Goal: Task Accomplishment & Management: Manage account settings

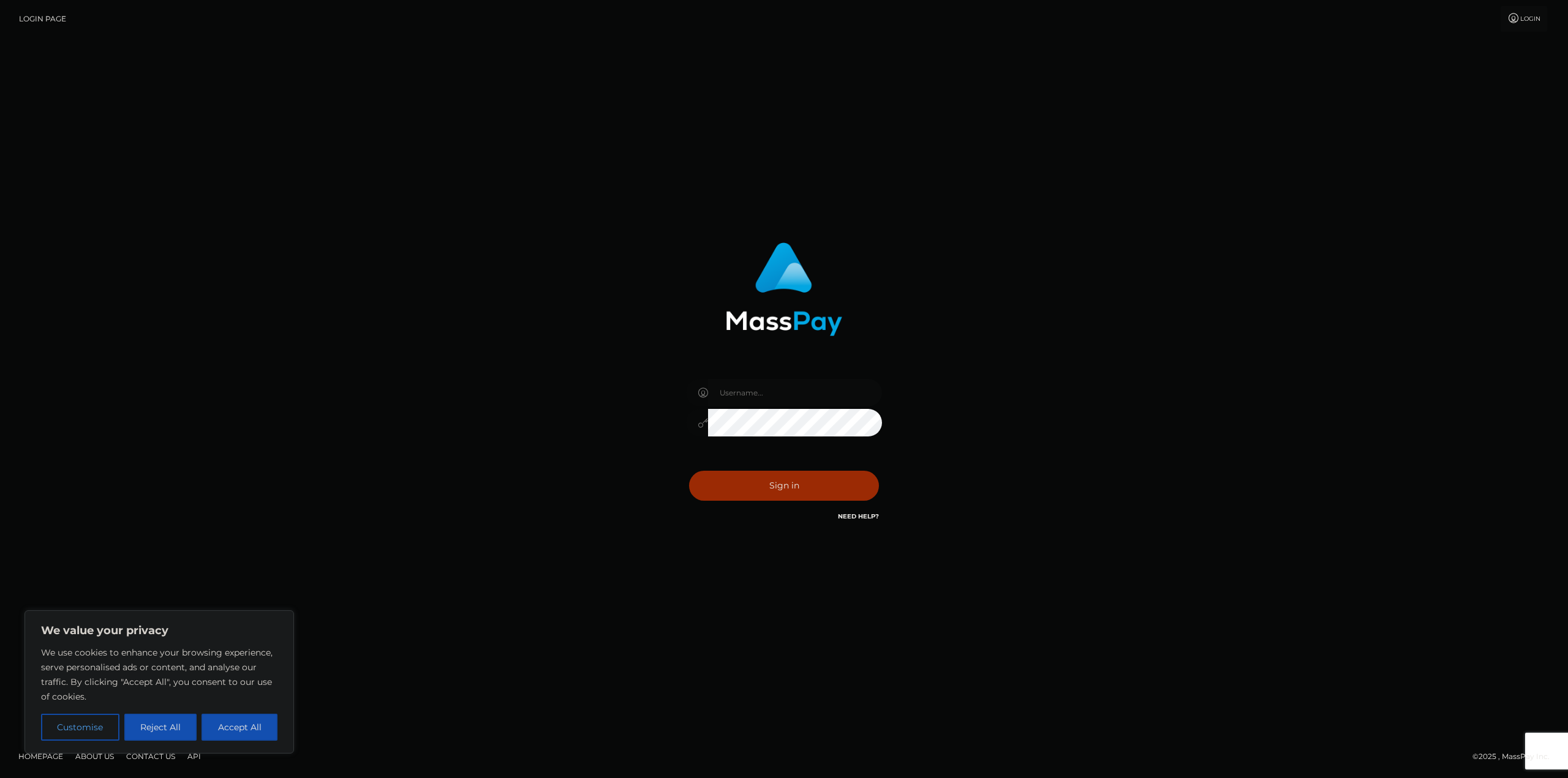
type input "[DOMAIN_NAME]"
click at [812, 479] on button "Sign in" at bounding box center [784, 485] width 190 height 30
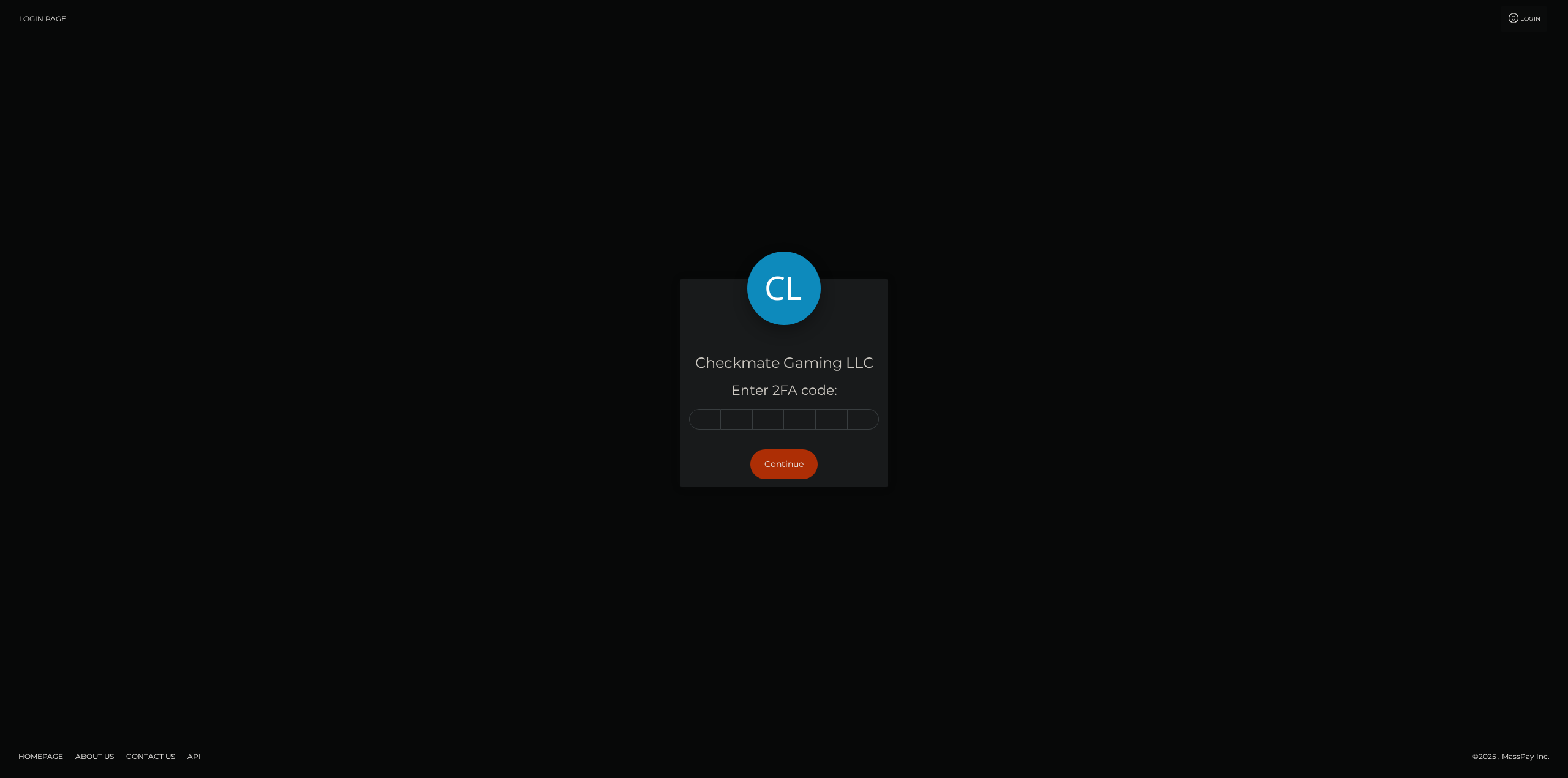
click at [265, 725] on div "Checkmate Gaming LLC Enter 2FA code: Continue Homepage" at bounding box center [784, 389] width 1568 height 778
click at [714, 422] on input "text" at bounding box center [704, 419] width 32 height 21
type input "2"
type input "4"
type input "0"
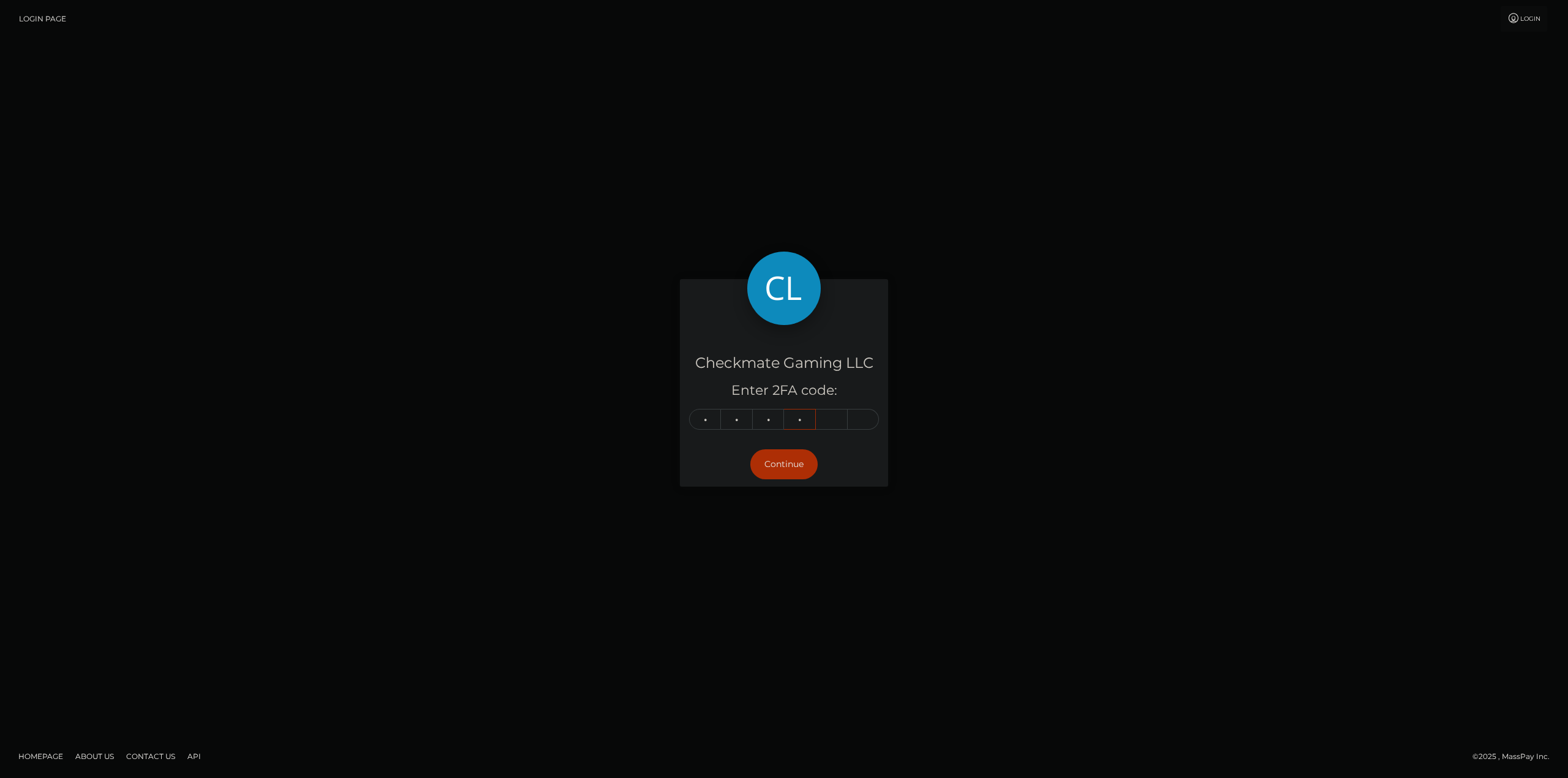
type input "8"
type input "0"
type input "9"
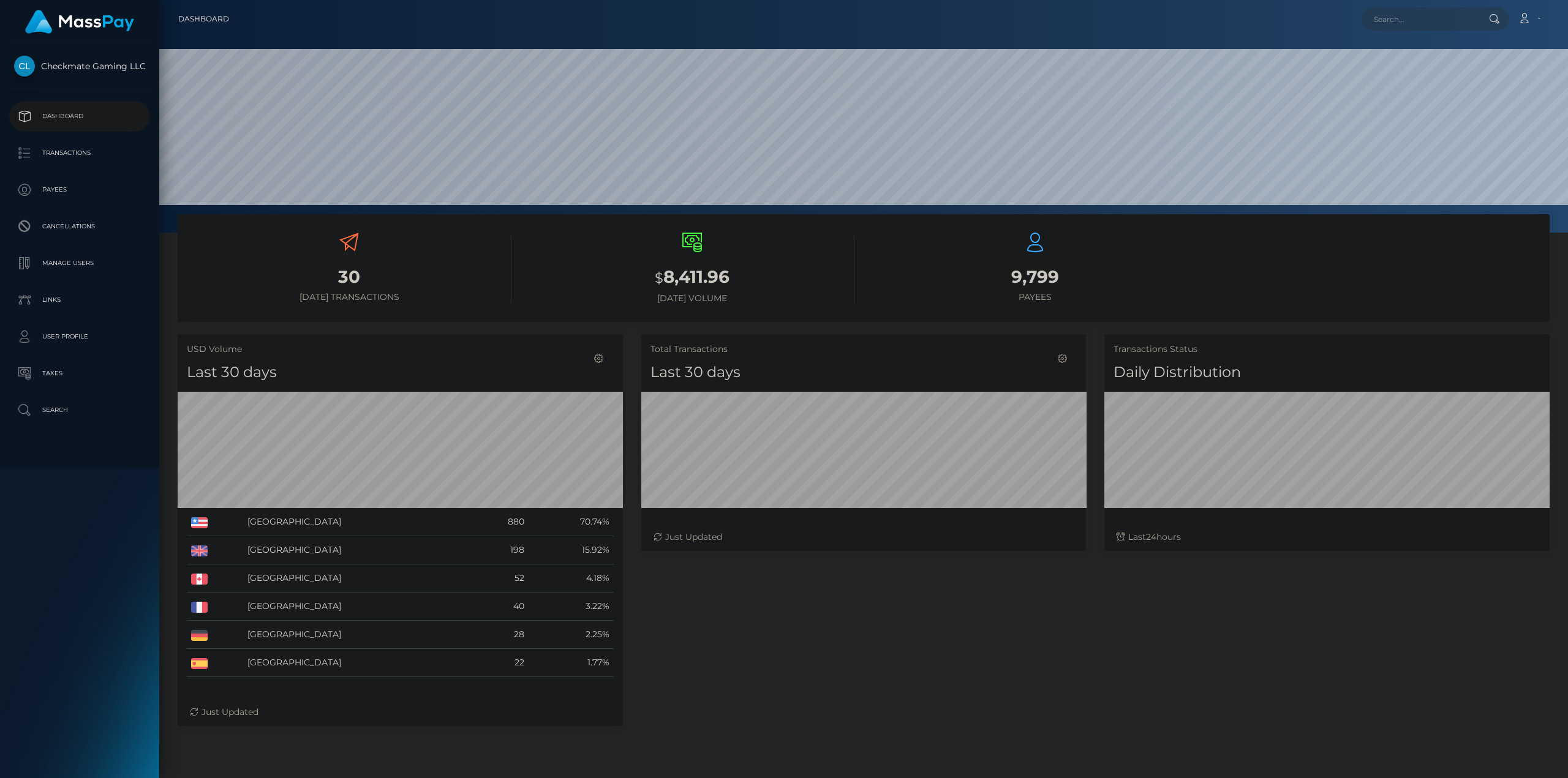
scroll to position [217, 445]
click at [69, 195] on p "Payees" at bounding box center [79, 189] width 131 height 18
